Goal: Information Seeking & Learning: Learn about a topic

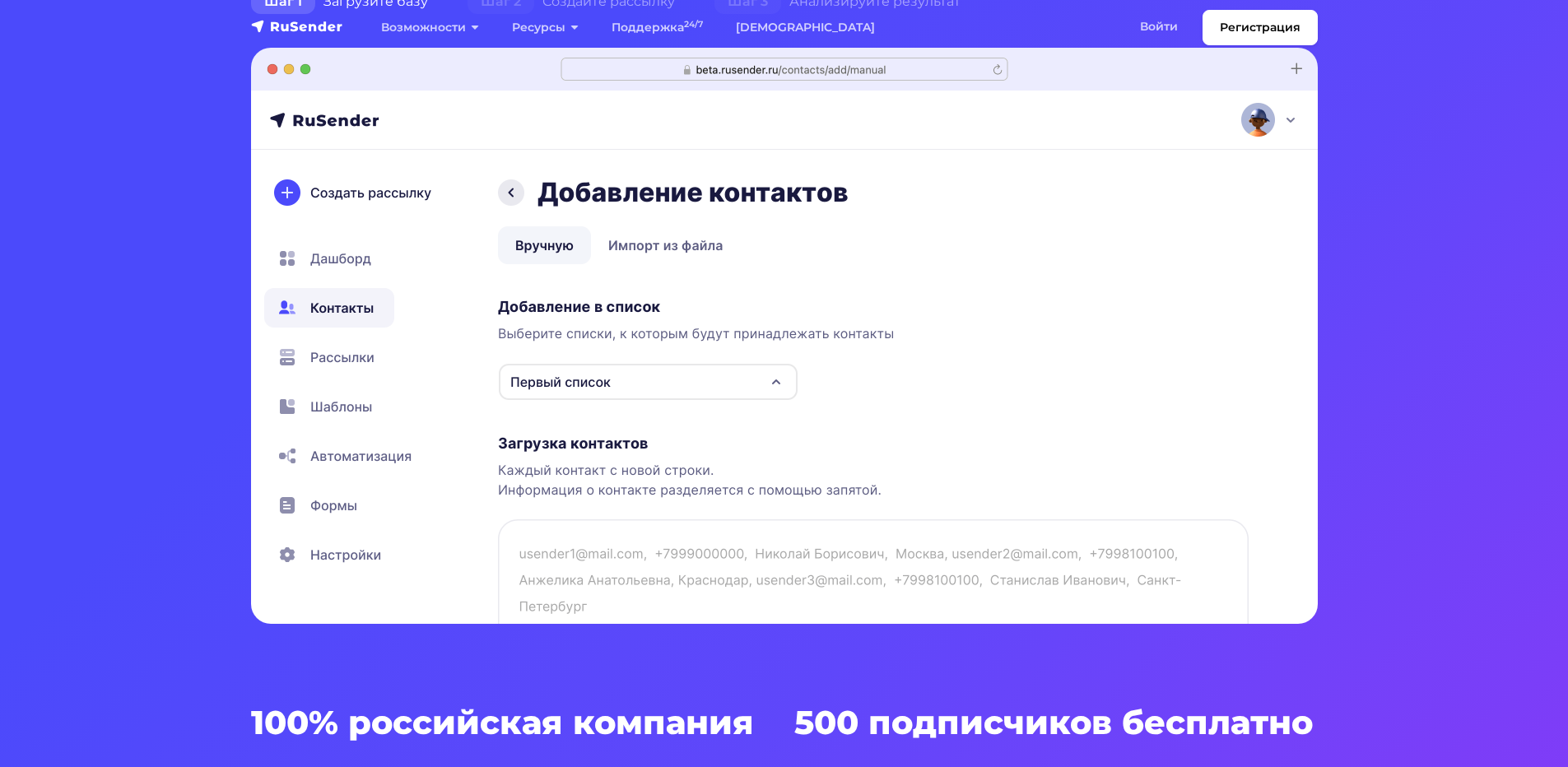
scroll to position [494, 0]
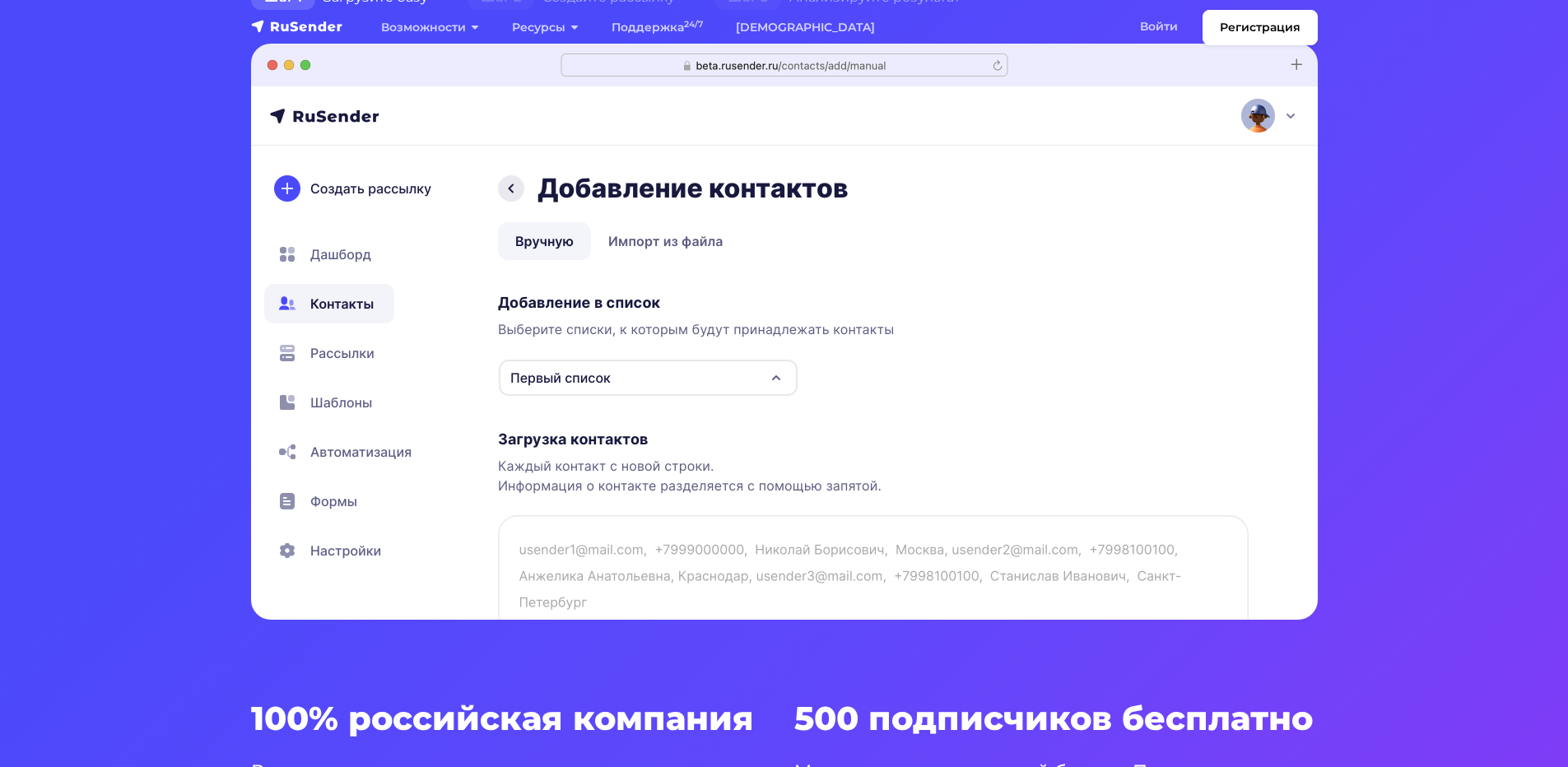
click at [559, 372] on img at bounding box center [784, 331] width 1067 height 575
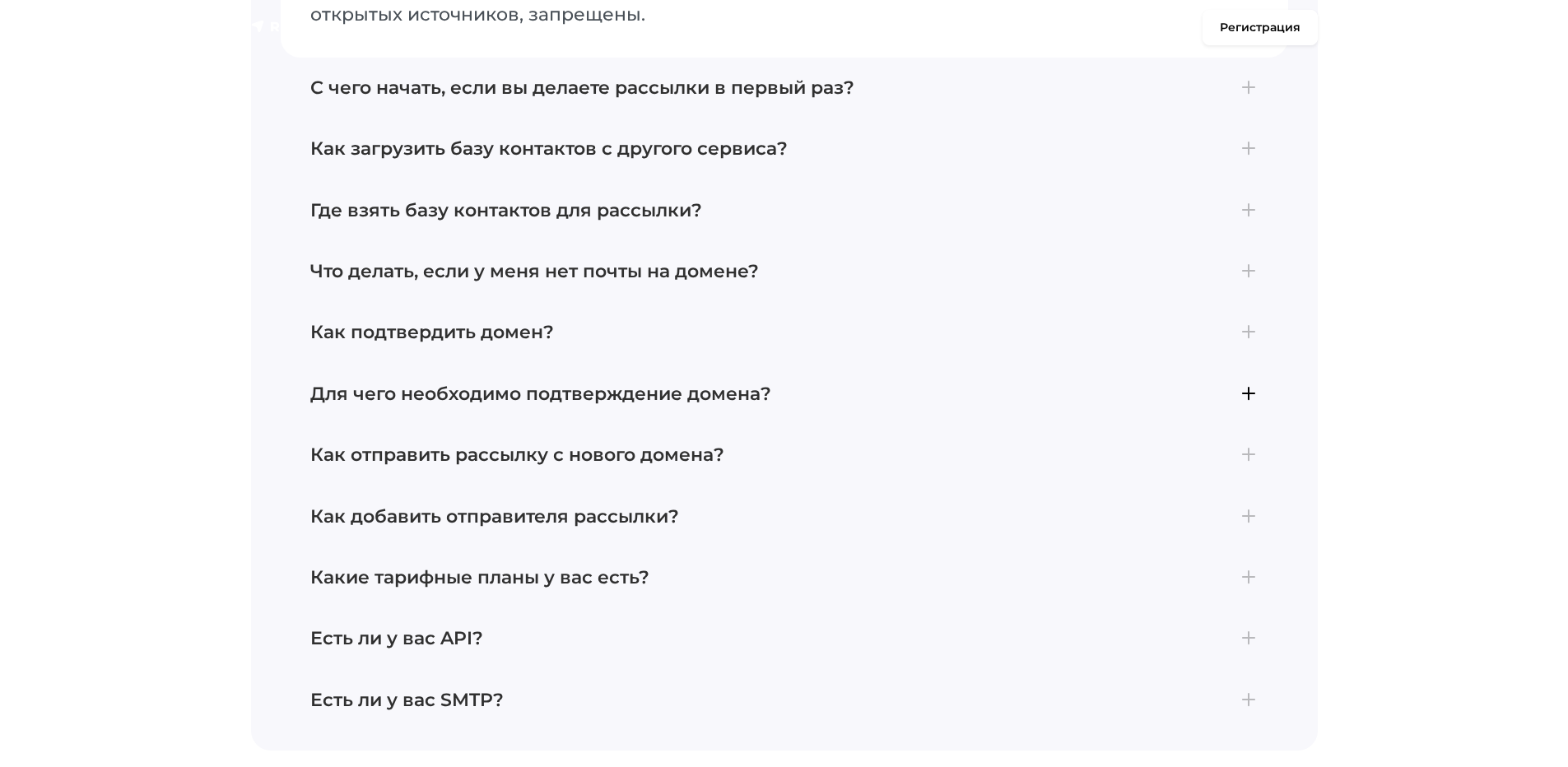
scroll to position [6910, 0]
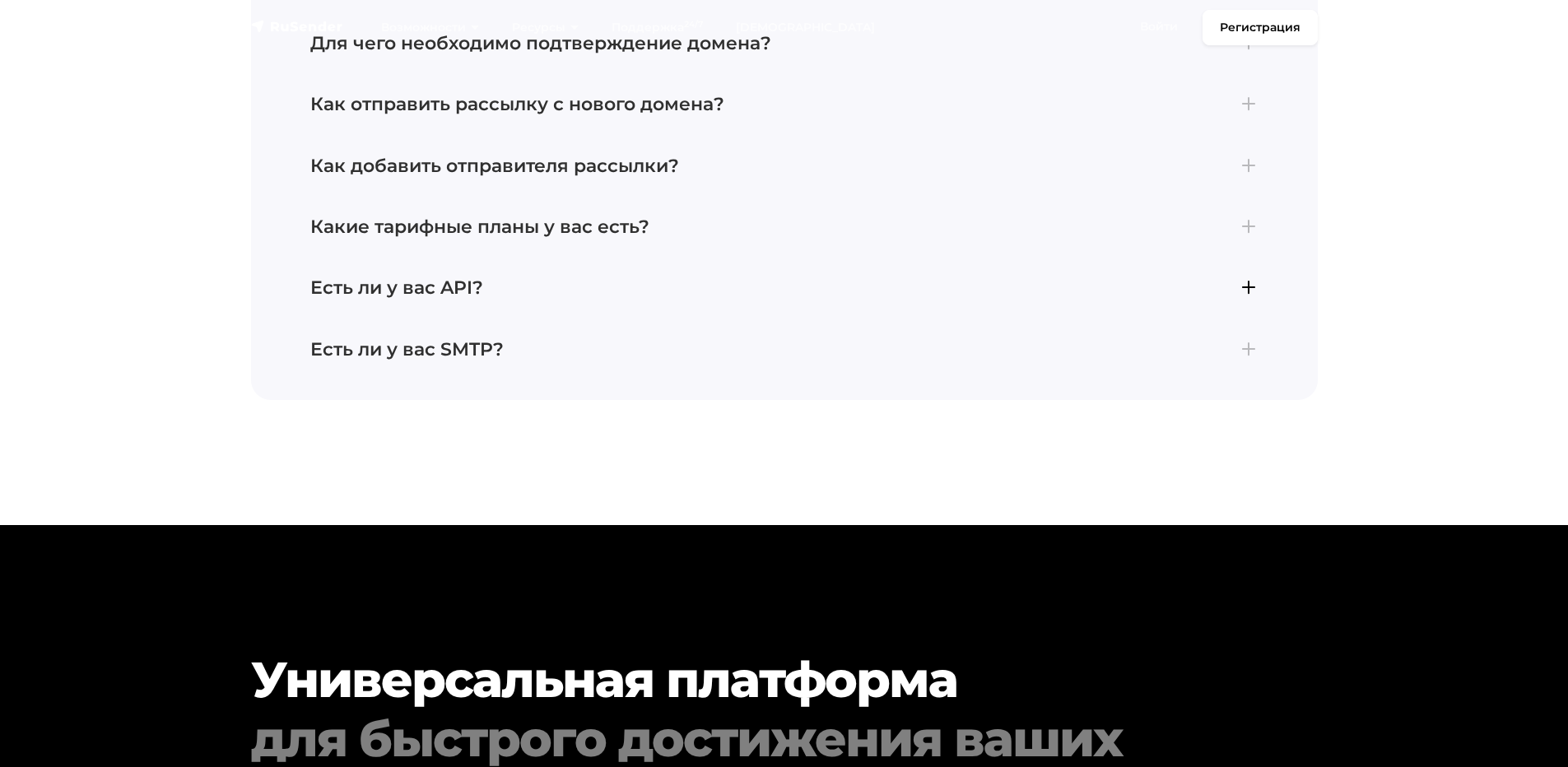
click at [419, 277] on h4 "Есть ли у вас API?" at bounding box center [784, 288] width 948 height 22
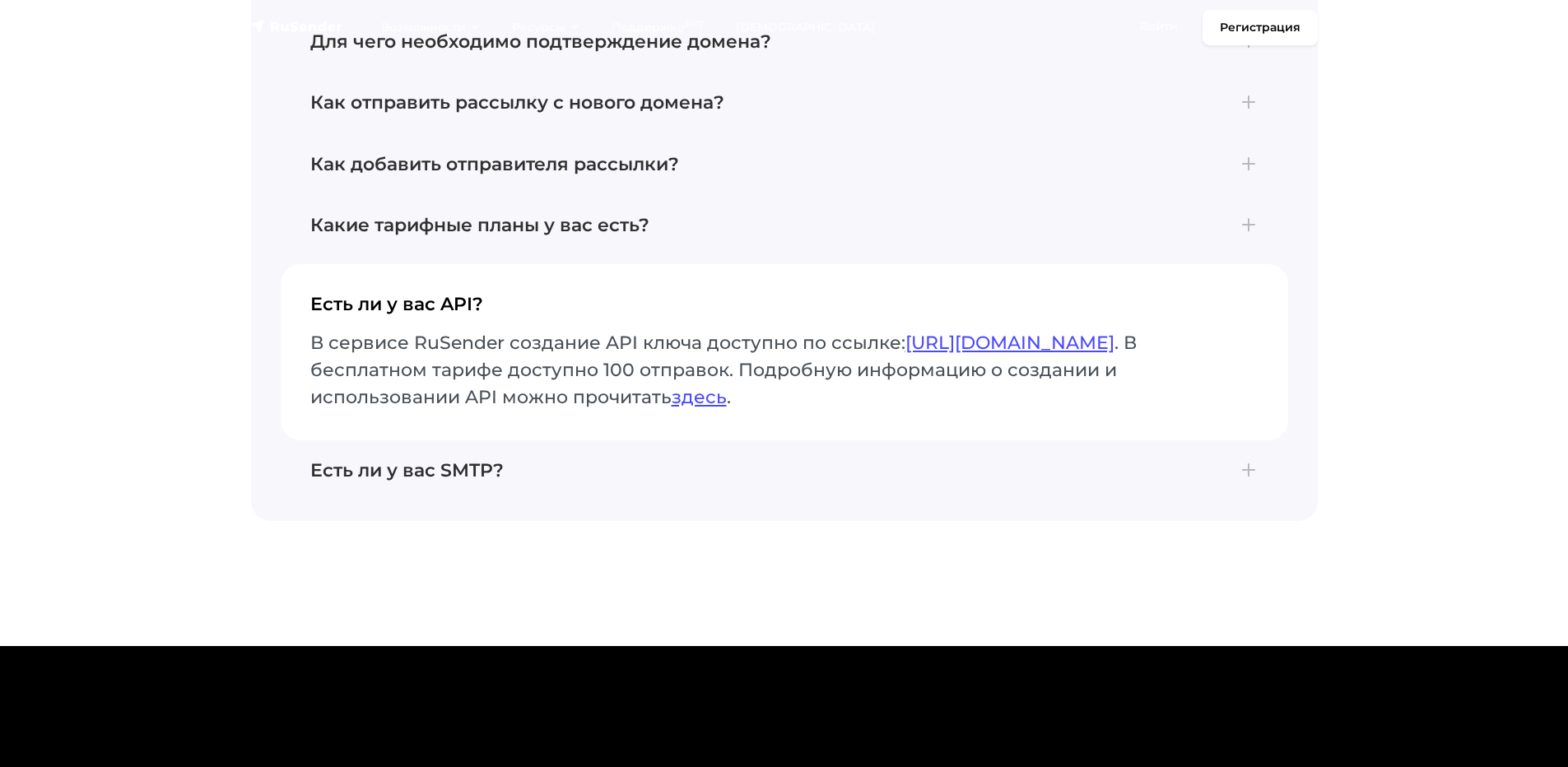
scroll to position [6788, 0]
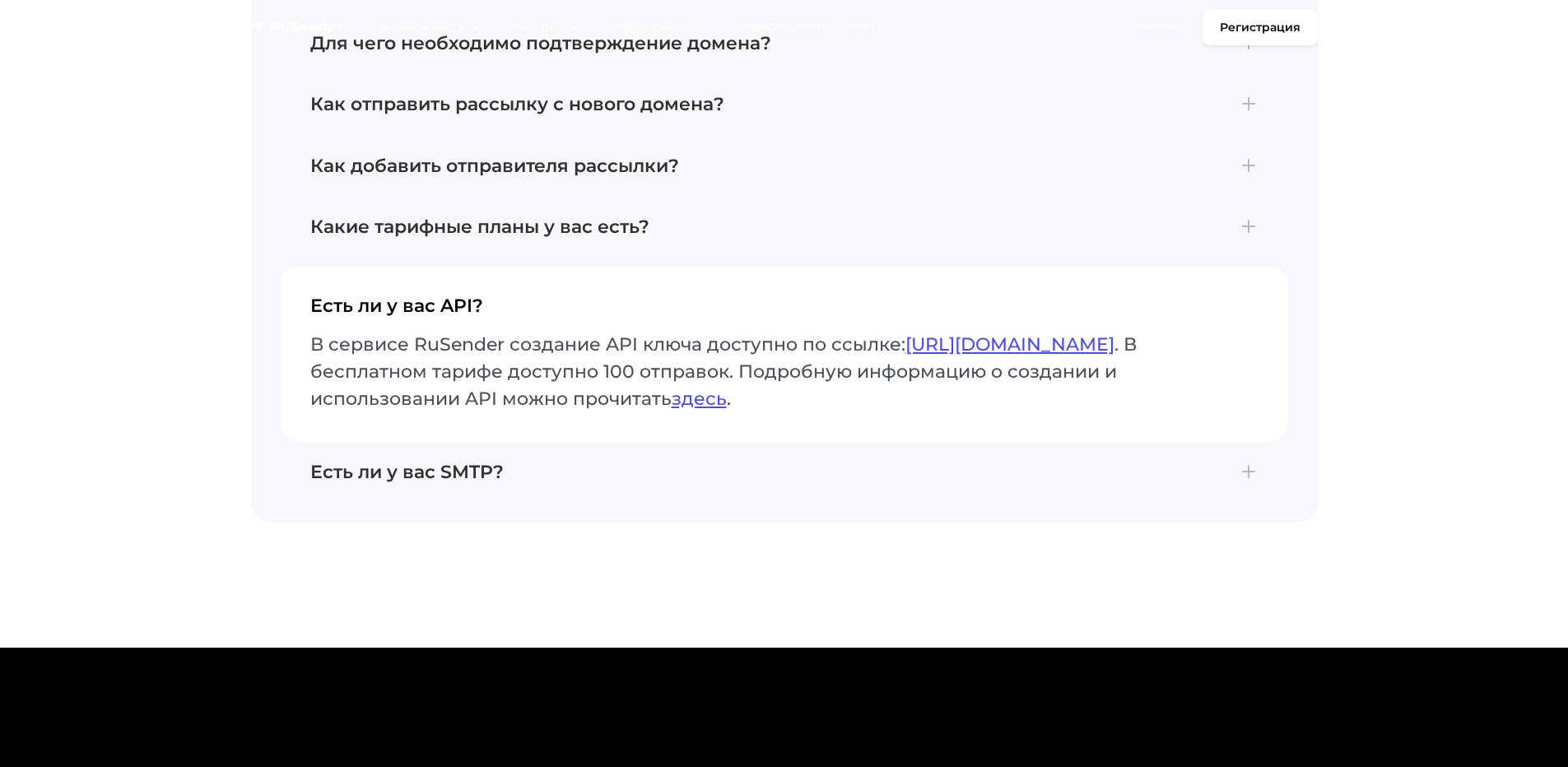
click at [421, 271] on button "Есть ли у вас API? В сервисе RuSender создание API ключа доступно по ссылке: [U…" at bounding box center [784, 354] width 1007 height 175
click at [425, 296] on h4 "Есть ли у вас API?" at bounding box center [784, 312] width 948 height 34
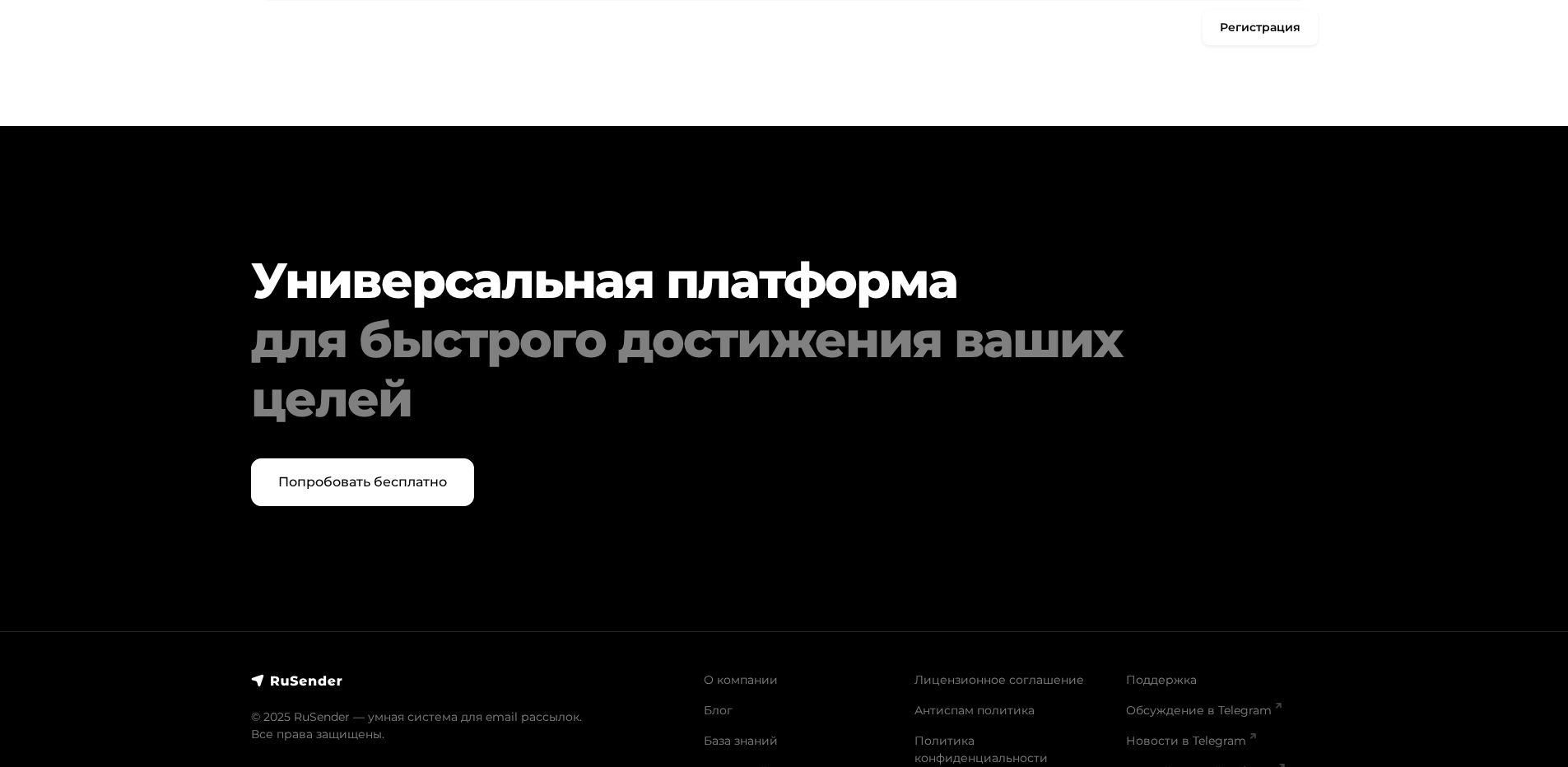
scroll to position [7371, 0]
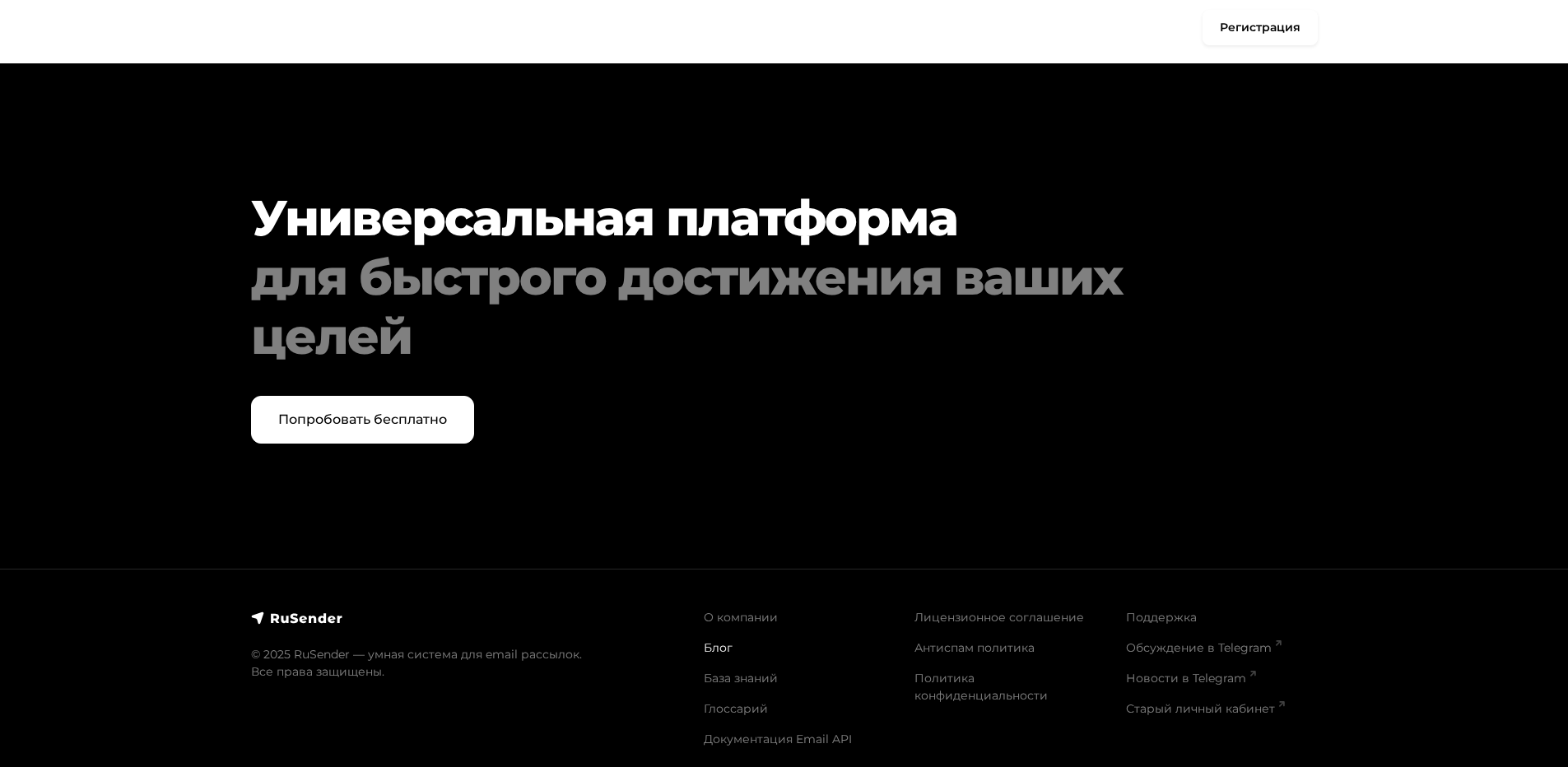
click at [718, 640] on link "Блог" at bounding box center [717, 647] width 28 height 15
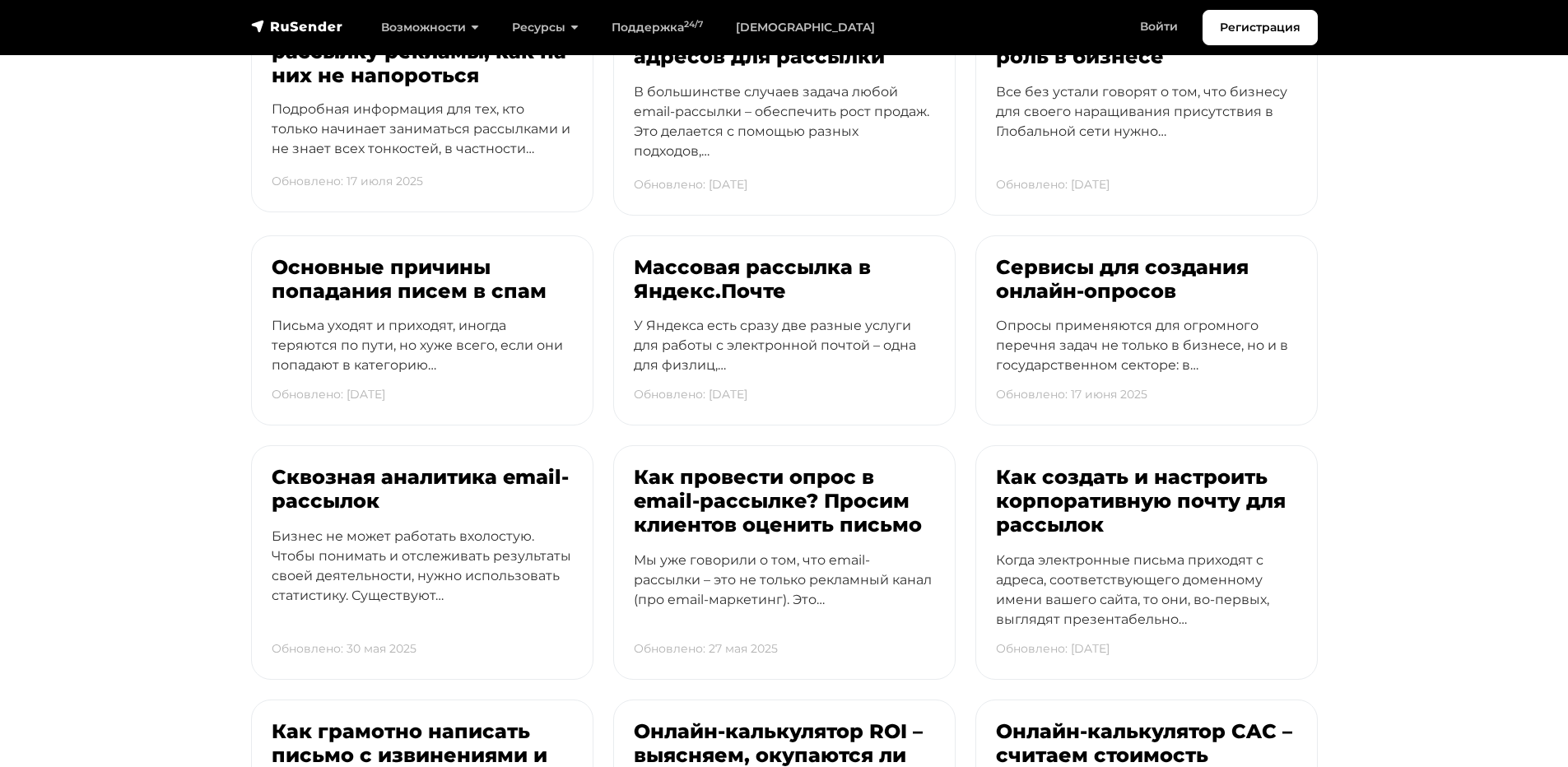
scroll to position [658, 0]
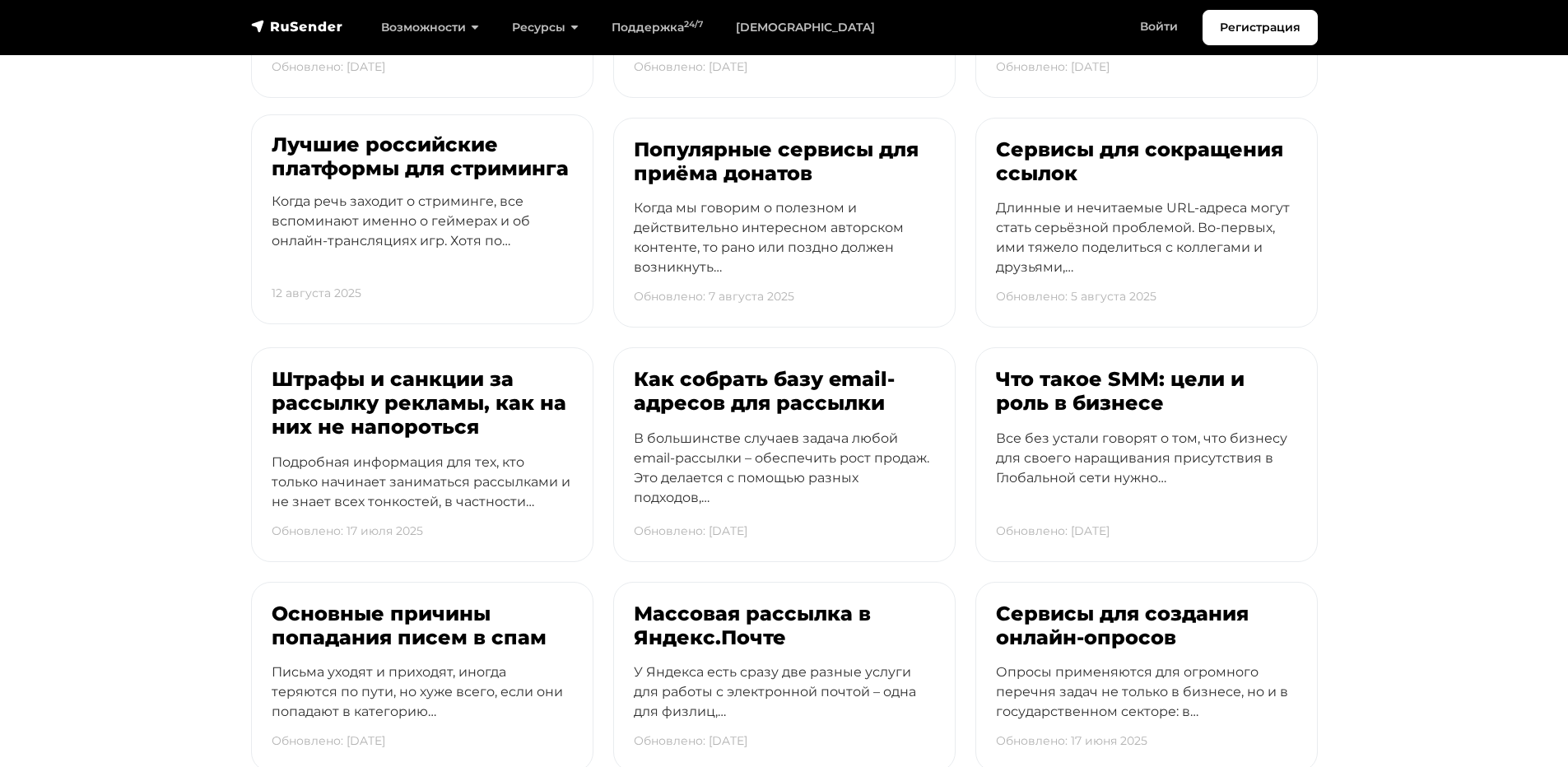
click at [422, 198] on p "Когда речь заходит о стриминге, все вспоминают именно о геймерах и об онлайн-тр…" at bounding box center [421, 236] width 302 height 88
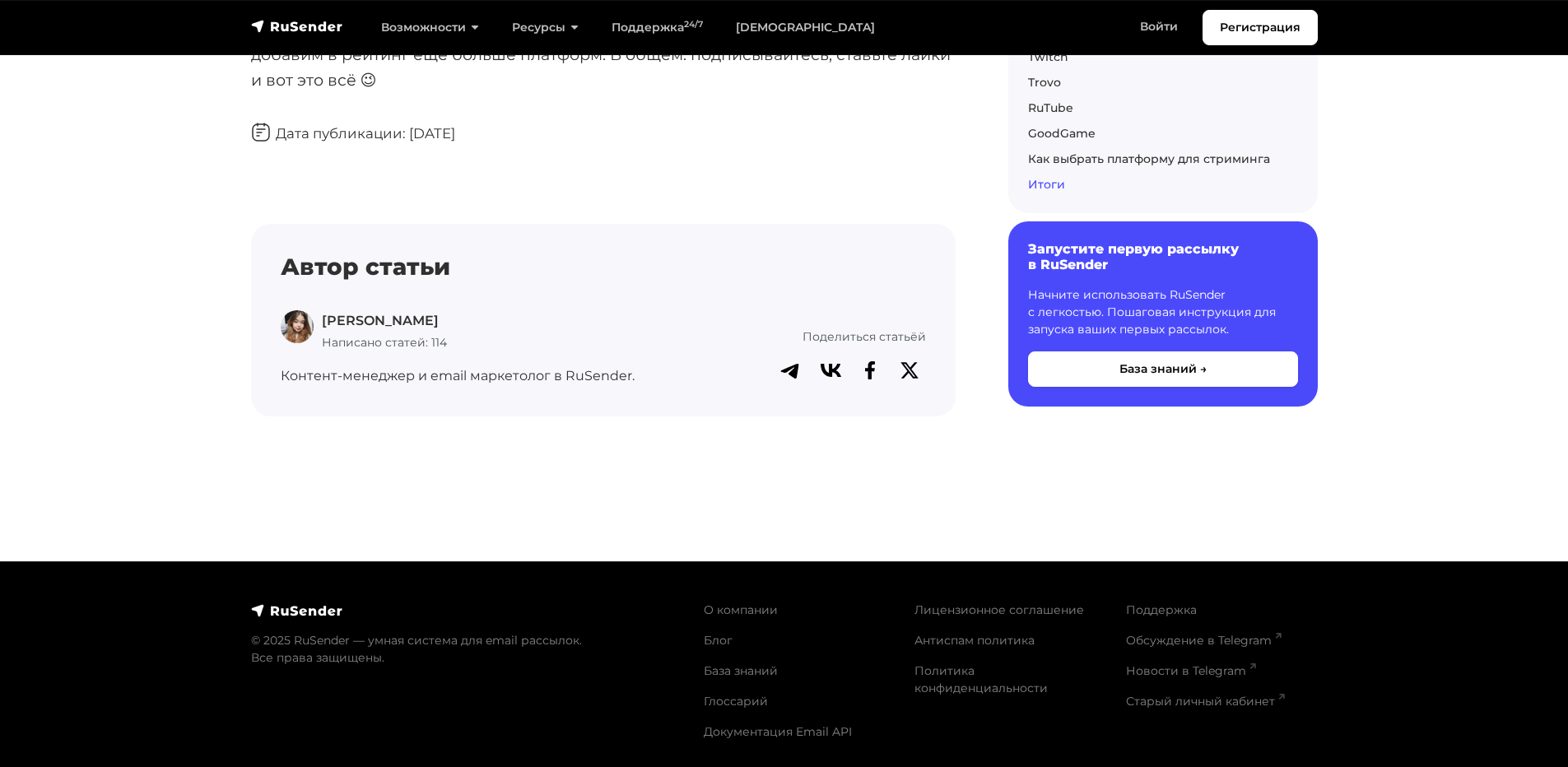
scroll to position [5344, 0]
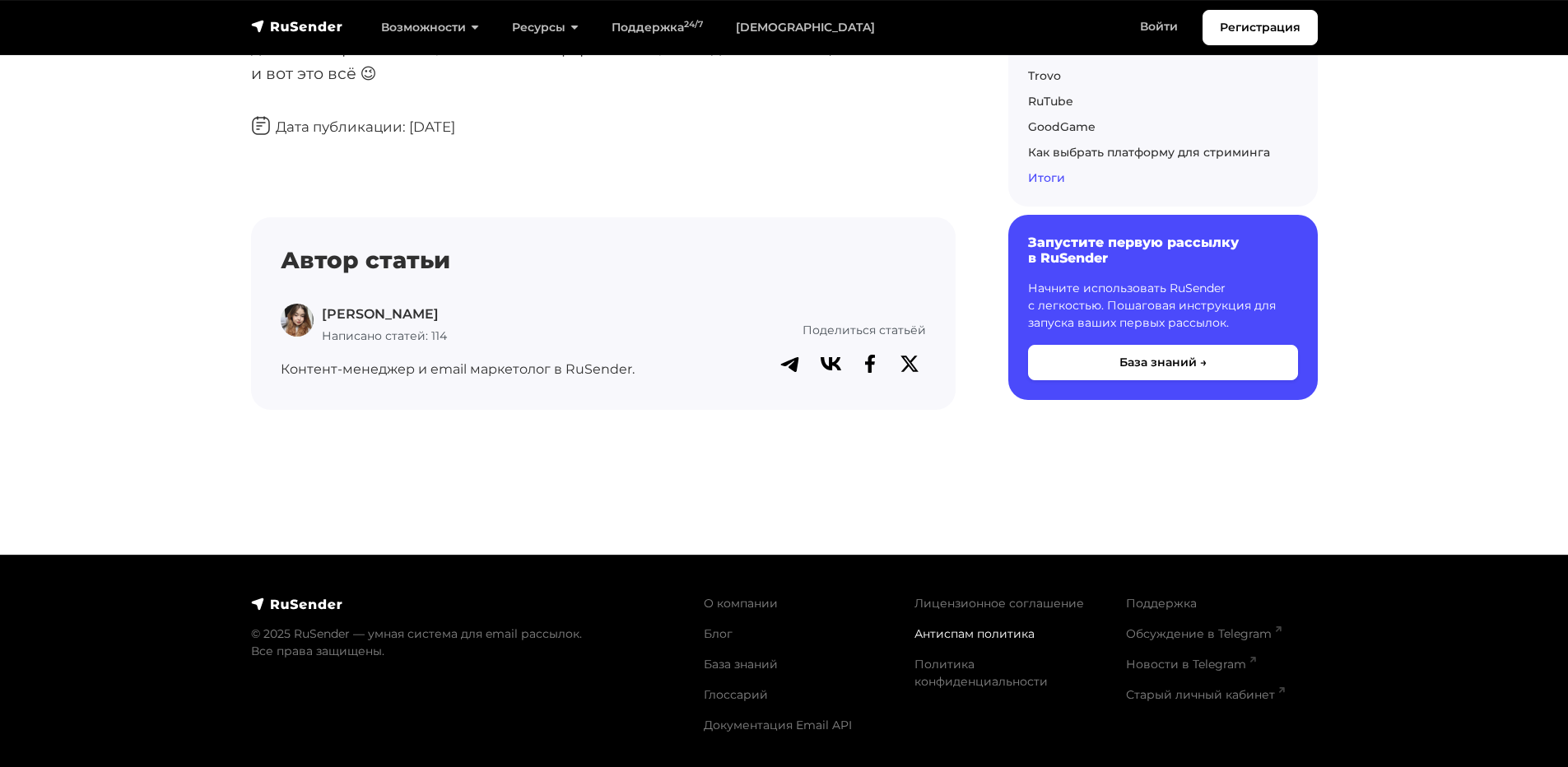
click at [956, 637] on link "Антиспам политика" at bounding box center [975, 632] width 120 height 15
